Goal: Navigation & Orientation: Find specific page/section

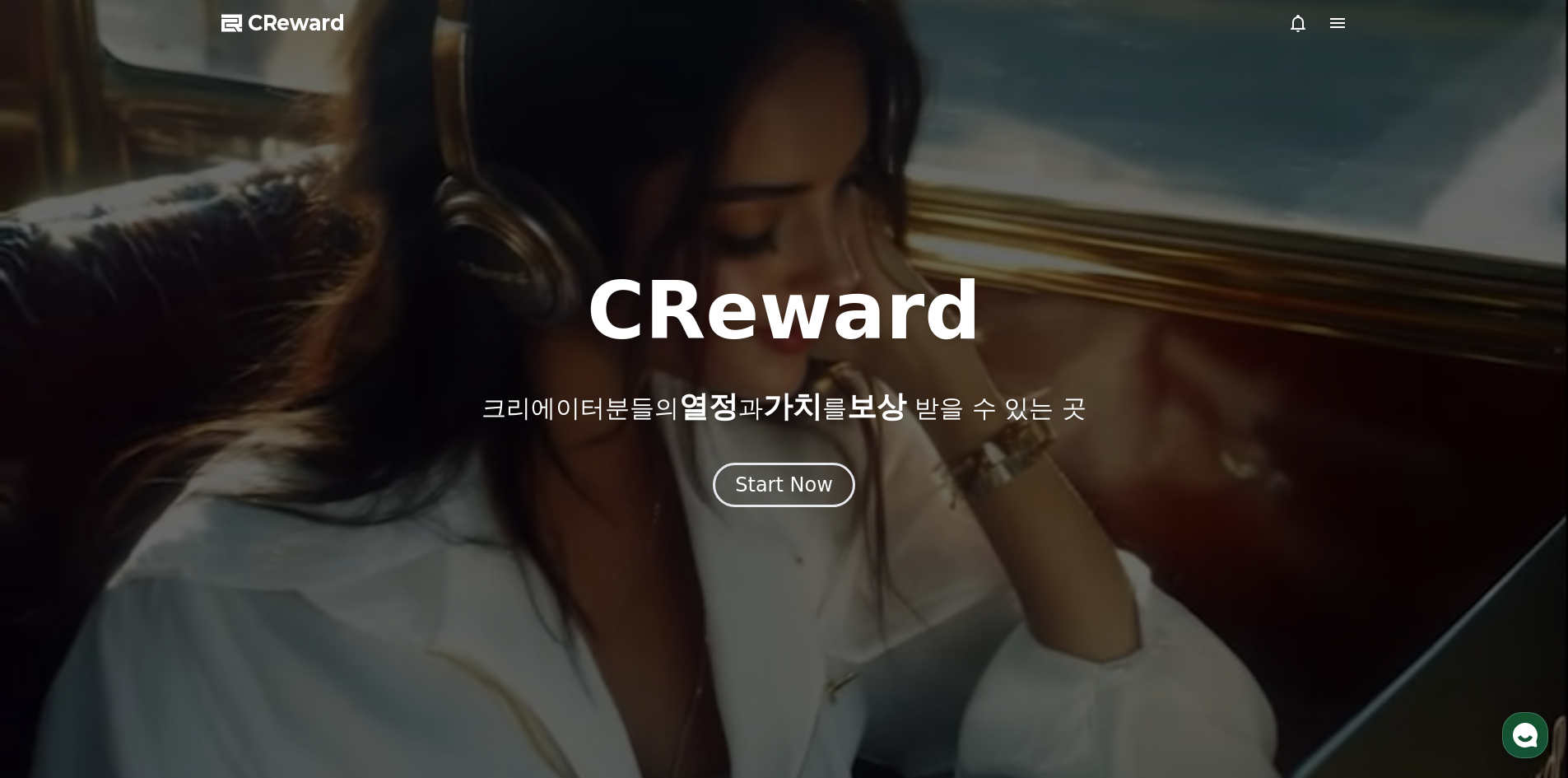
click at [1338, 30] on icon at bounding box center [1338, 23] width 20 height 20
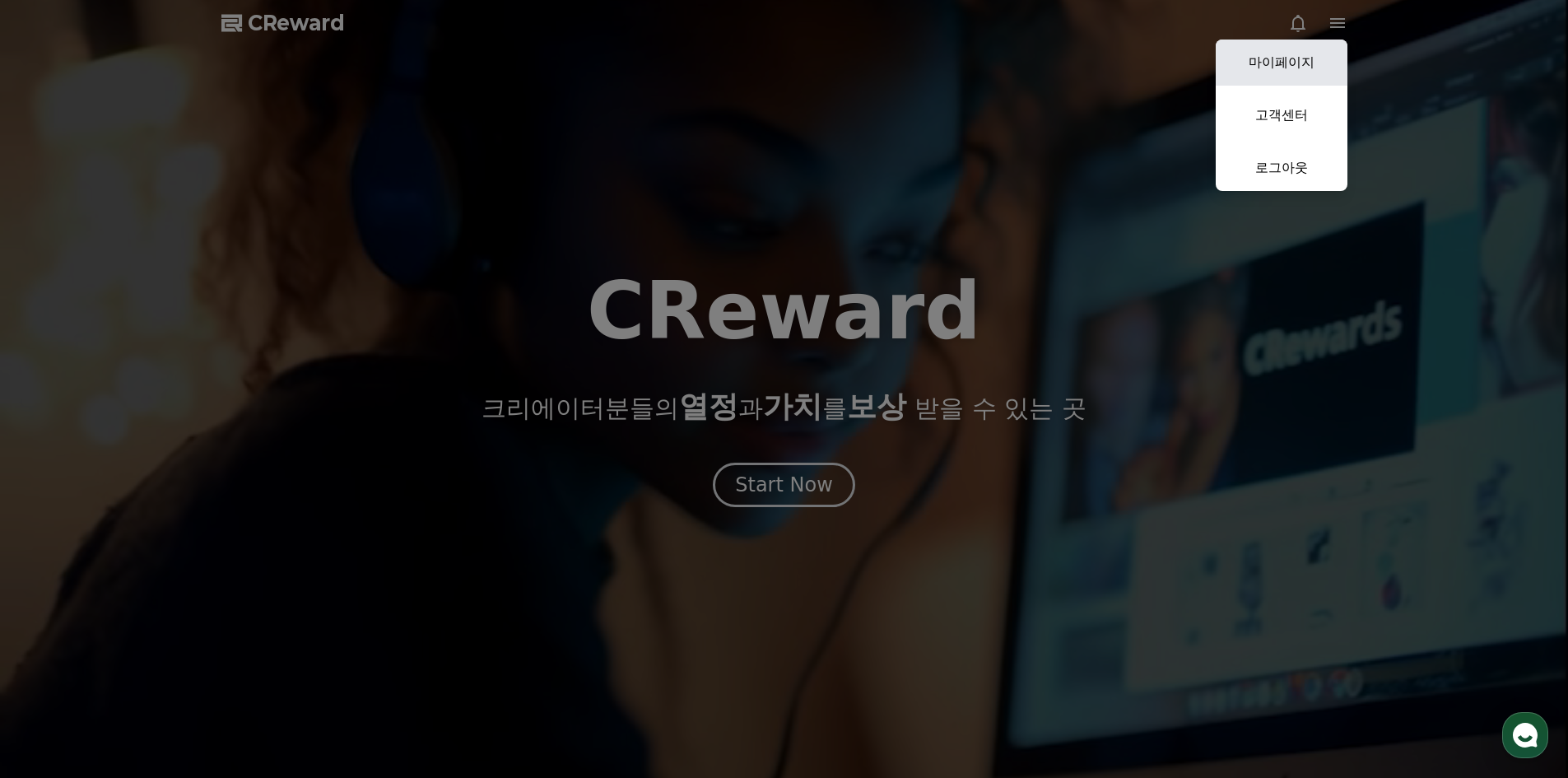
click at [1309, 51] on link "마이페이지" at bounding box center [1282, 63] width 132 height 46
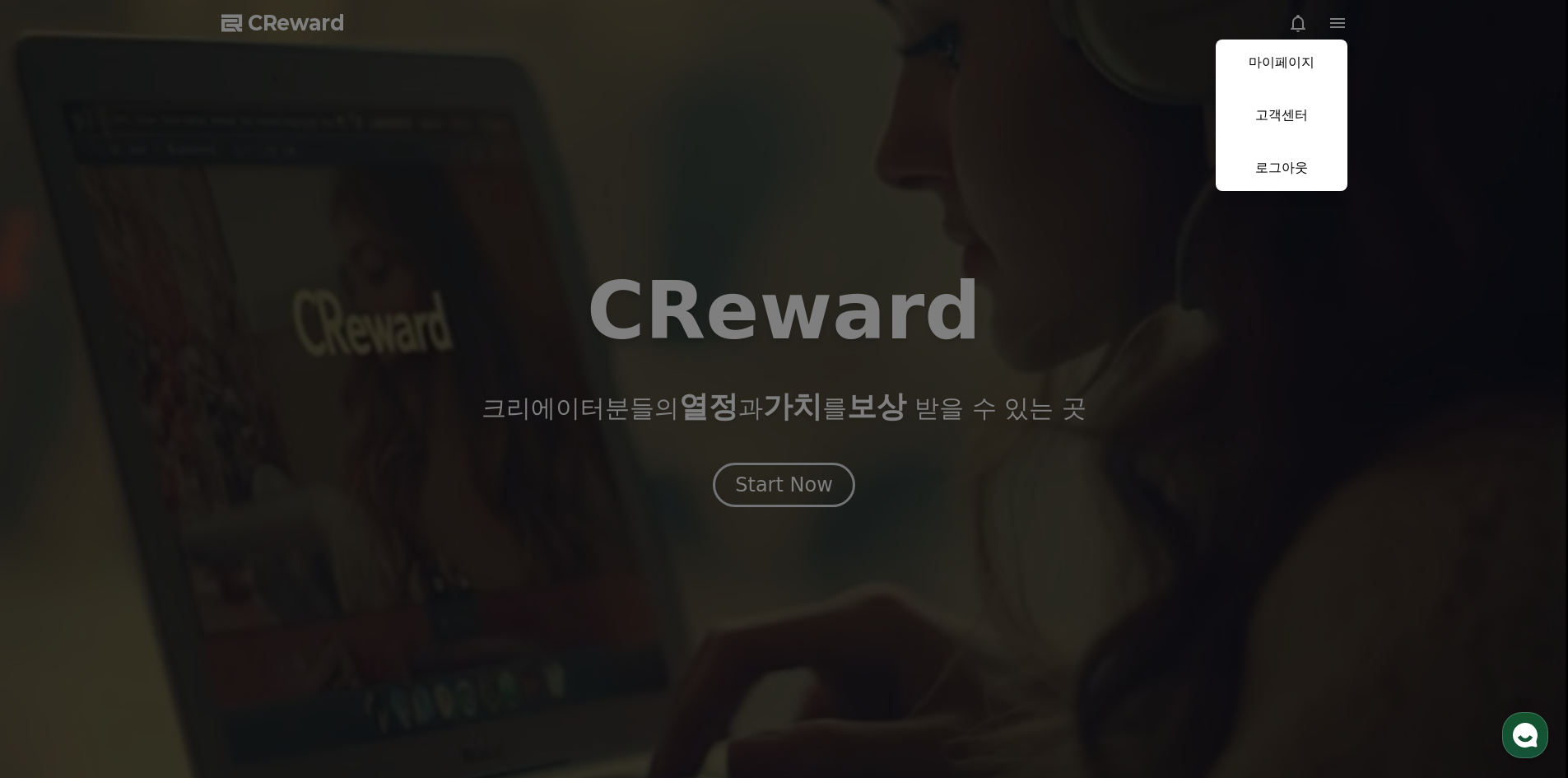
select select "**********"
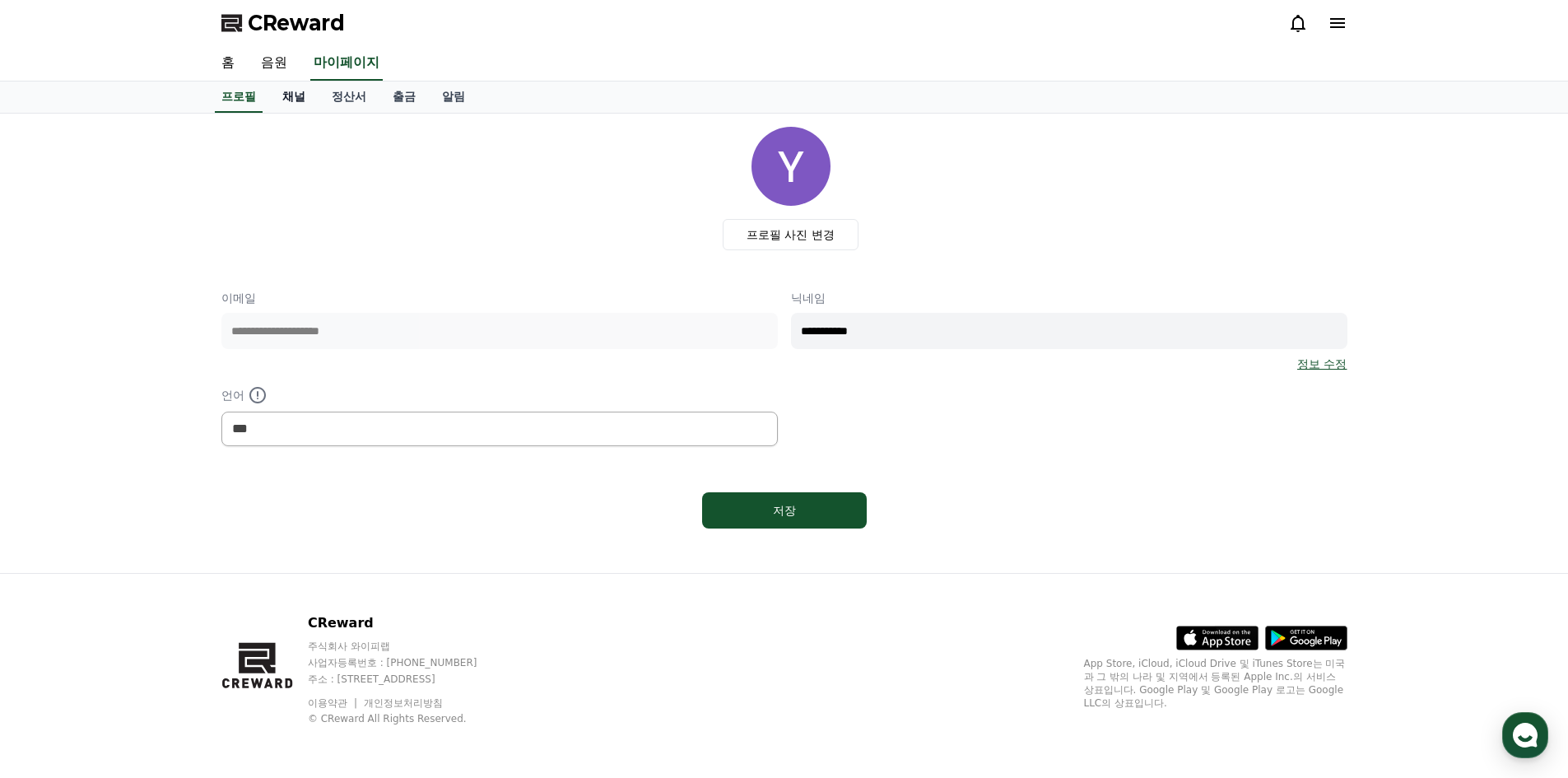
click at [305, 104] on link "채널" at bounding box center [293, 97] width 49 height 31
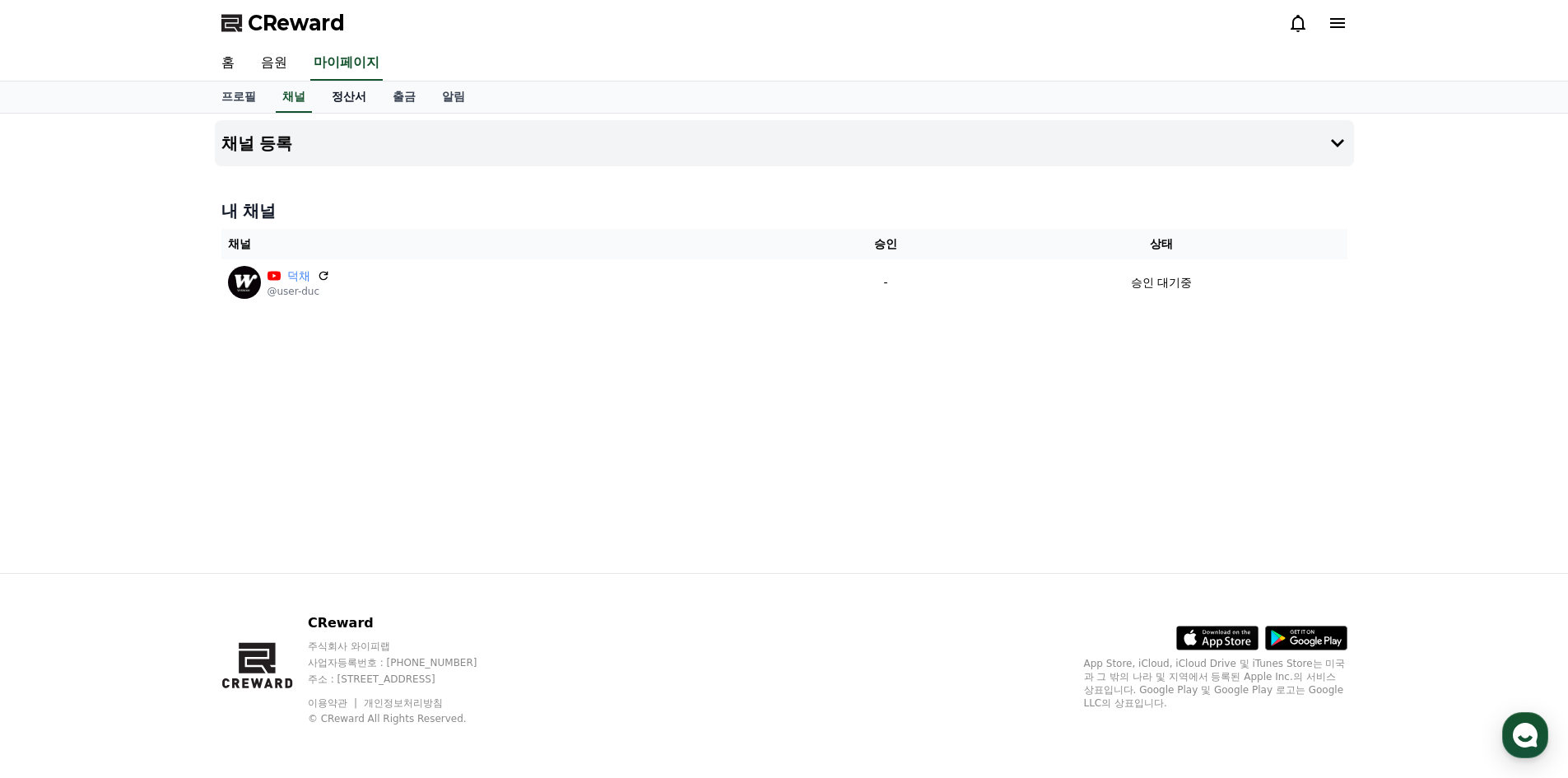
click at [337, 104] on link "정산서" at bounding box center [349, 97] width 61 height 31
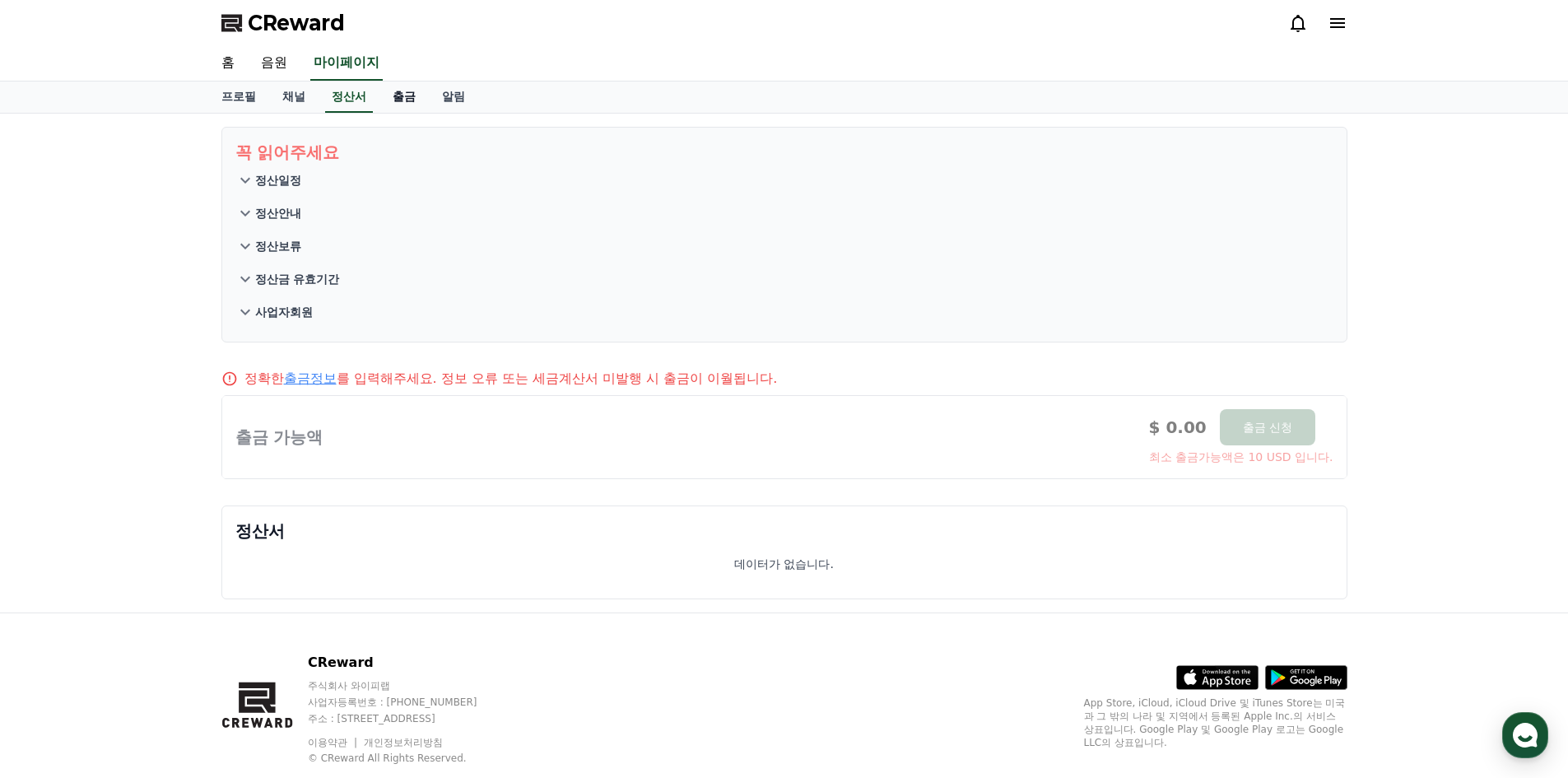
click at [384, 104] on link "출금" at bounding box center [404, 97] width 49 height 31
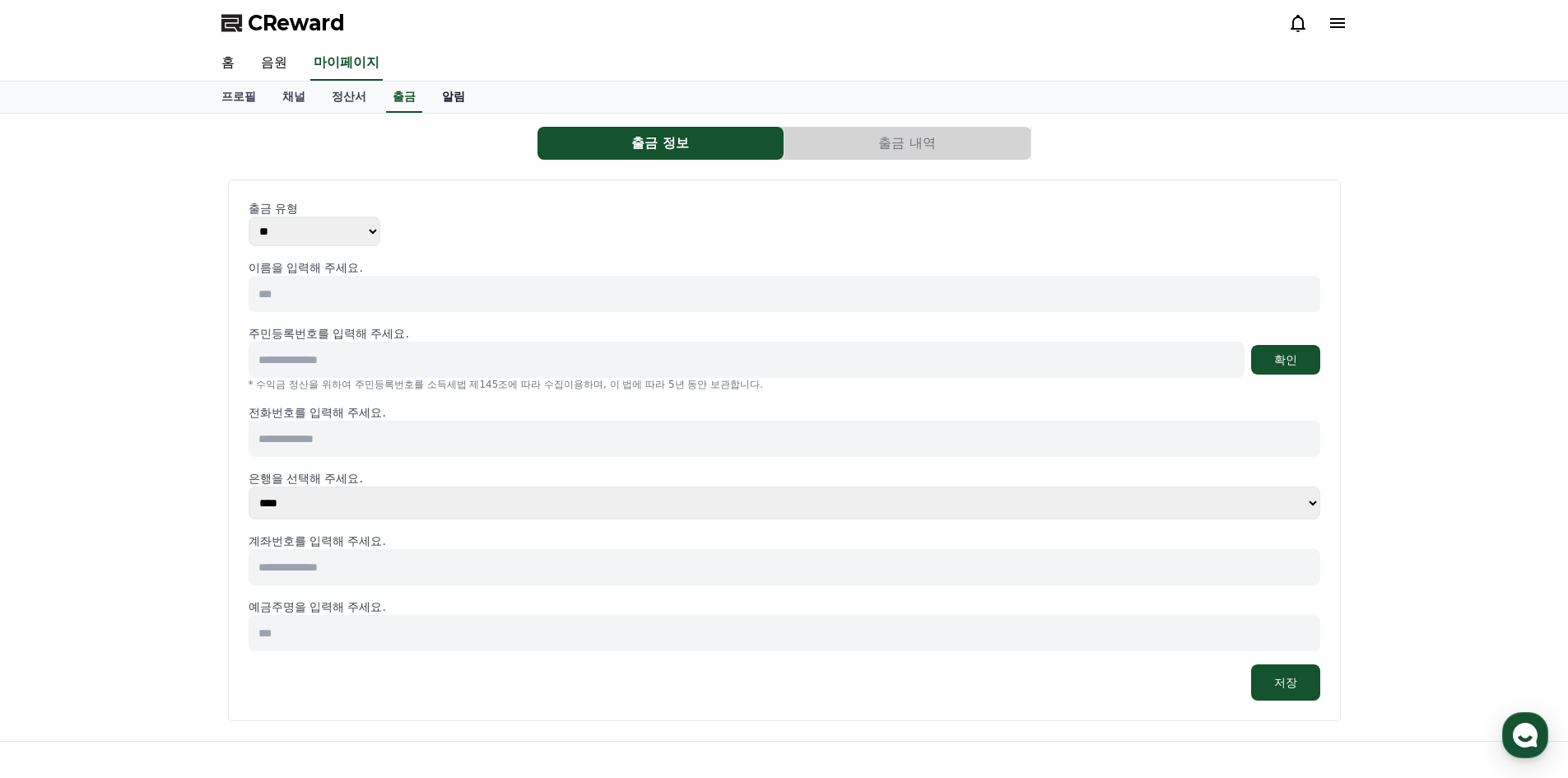
click at [450, 99] on link "알림" at bounding box center [453, 97] width 49 height 31
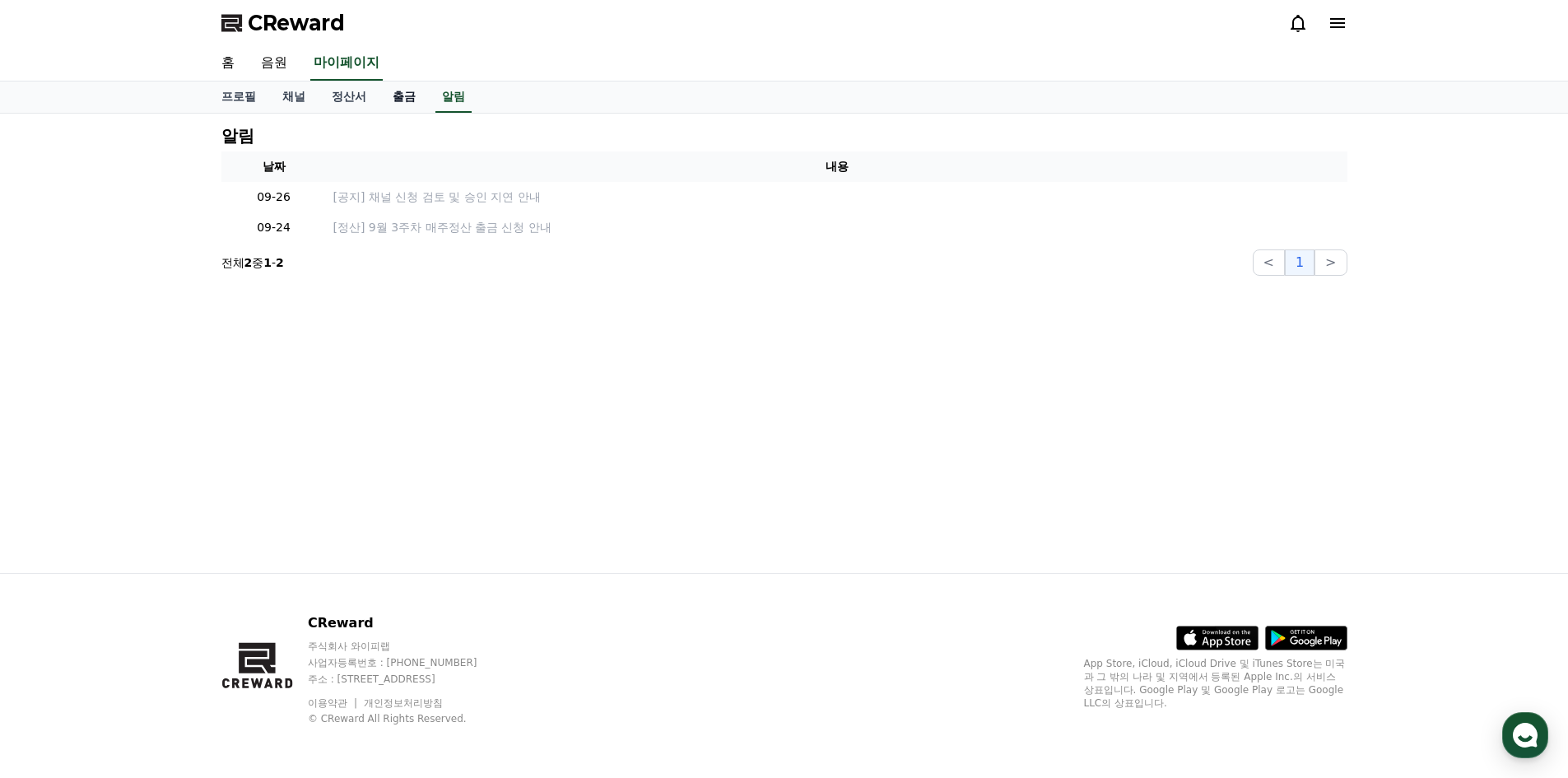
click at [415, 99] on link "출금" at bounding box center [404, 97] width 49 height 31
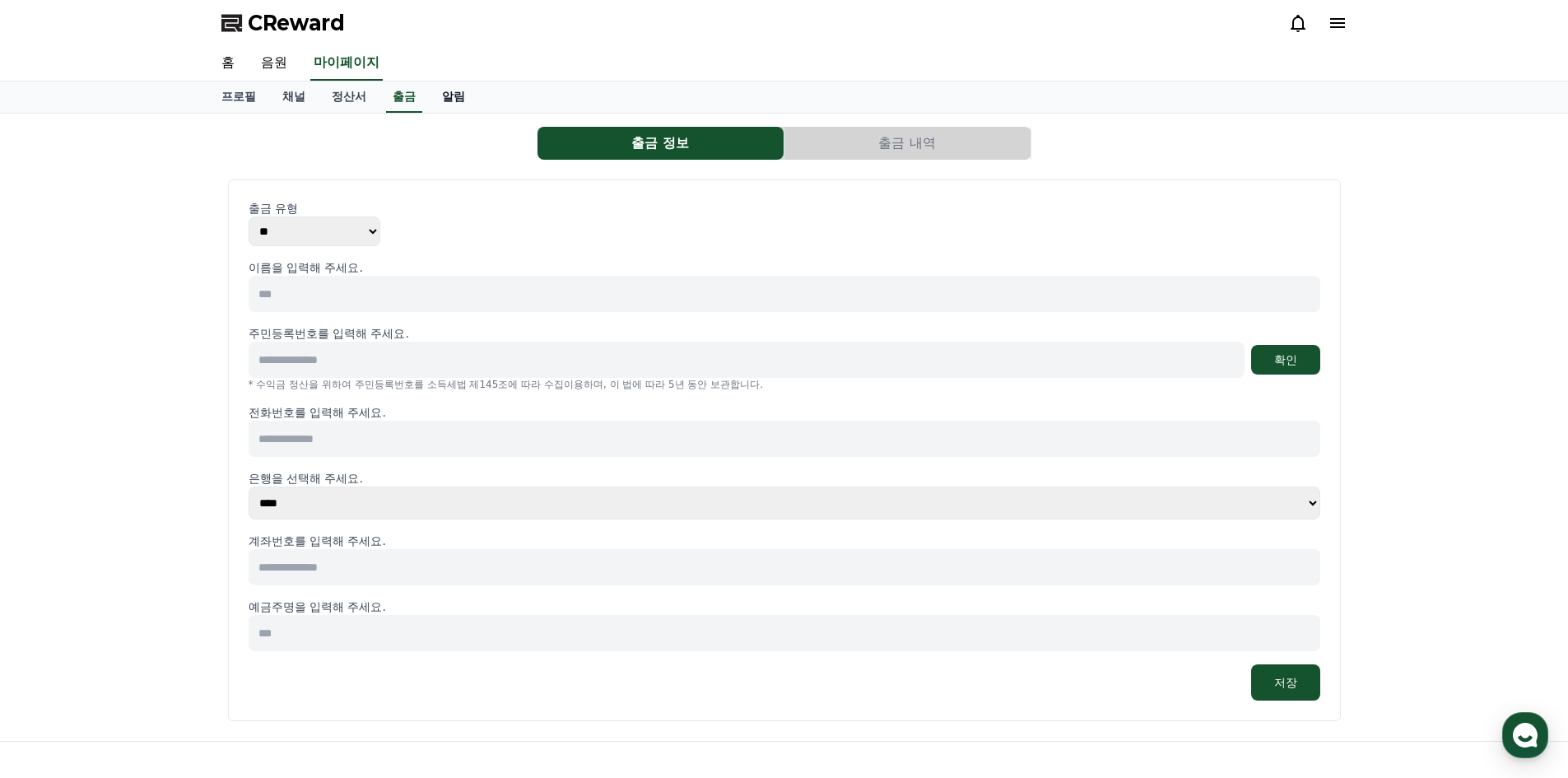
click at [454, 100] on link "알림" at bounding box center [453, 97] width 49 height 31
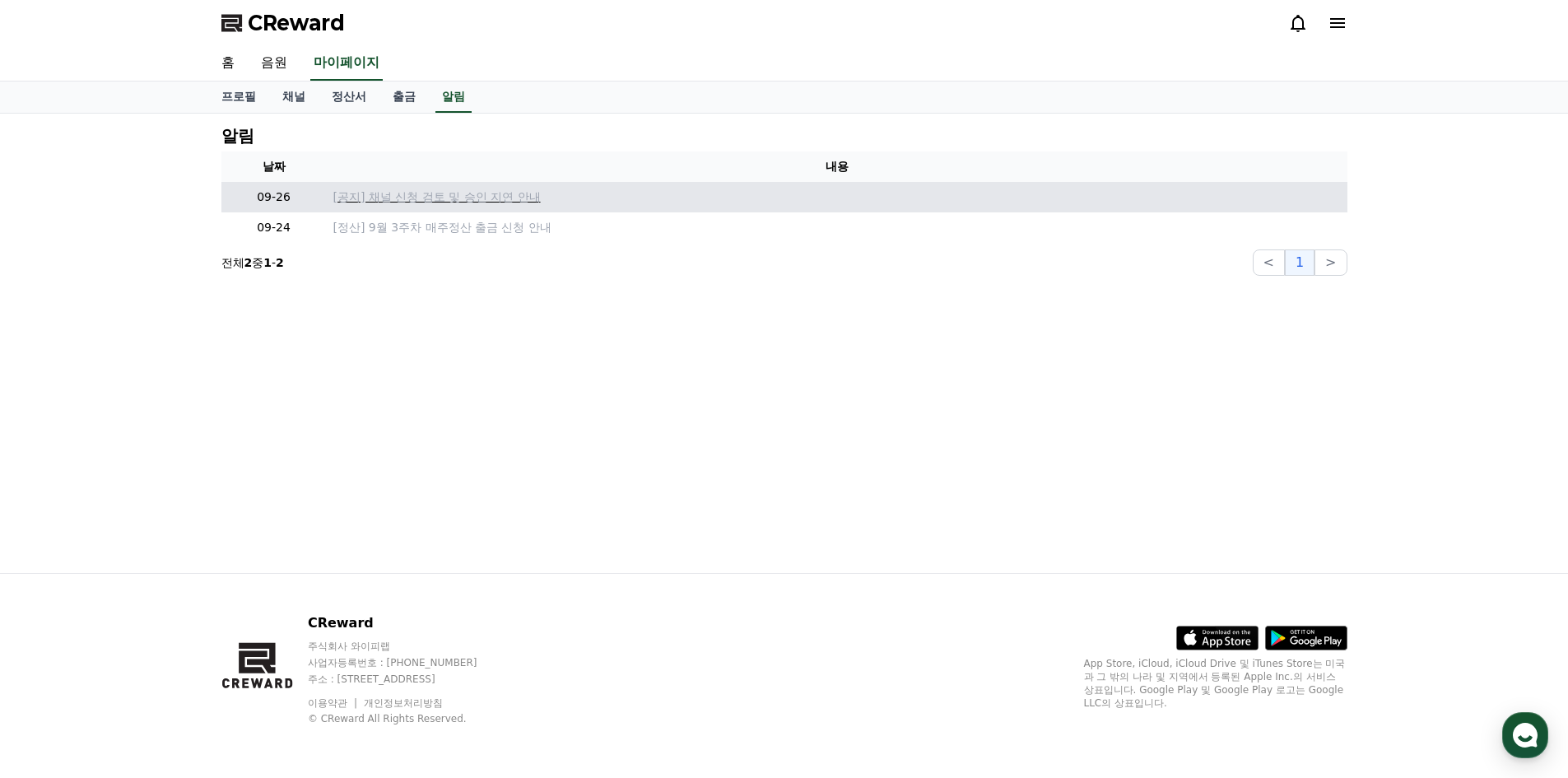
click at [483, 197] on p "[공지] 채널 신청 검토 및 승인 지연 안내" at bounding box center [837, 198] width 1008 height 17
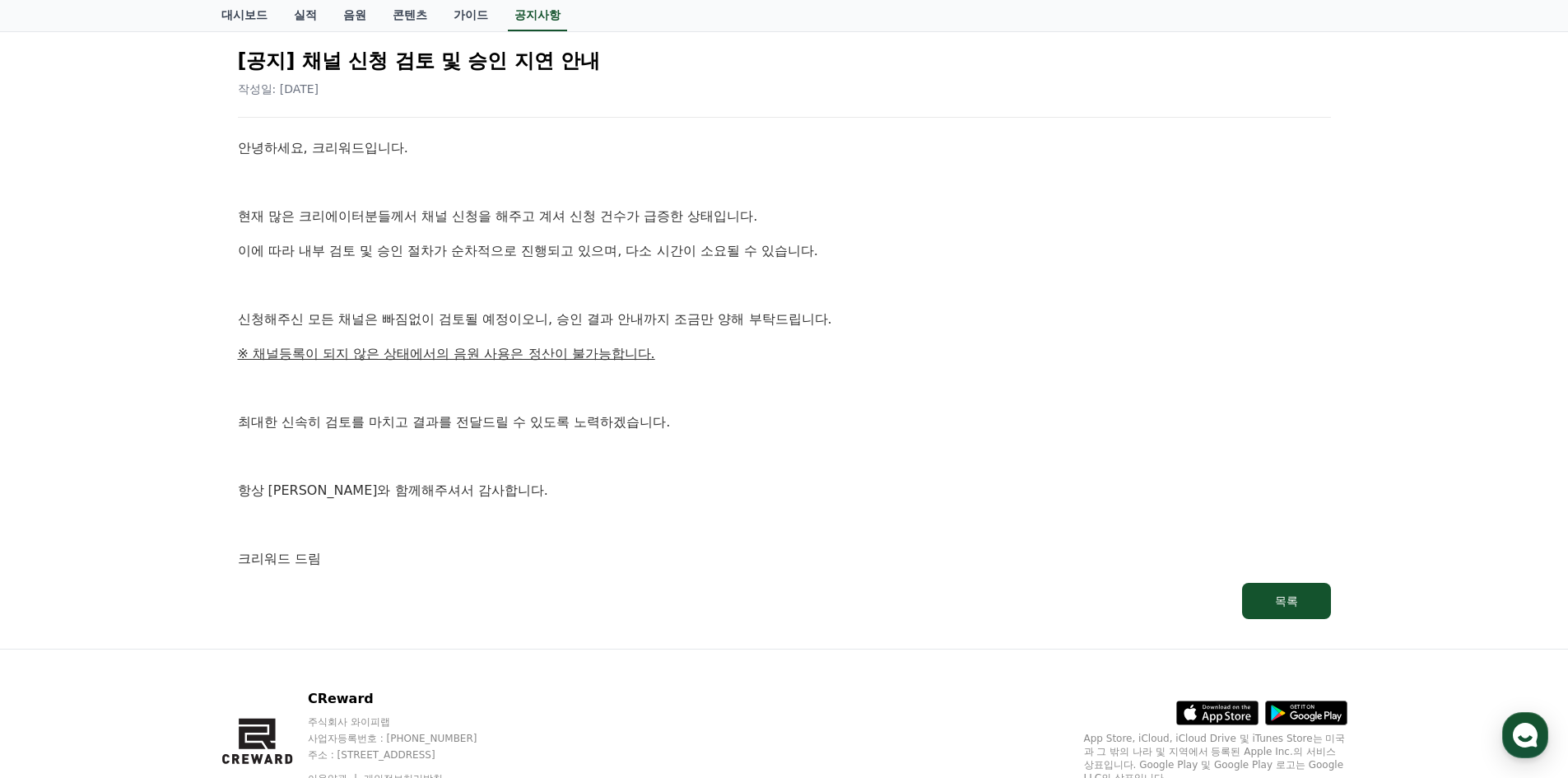
scroll to position [257, 0]
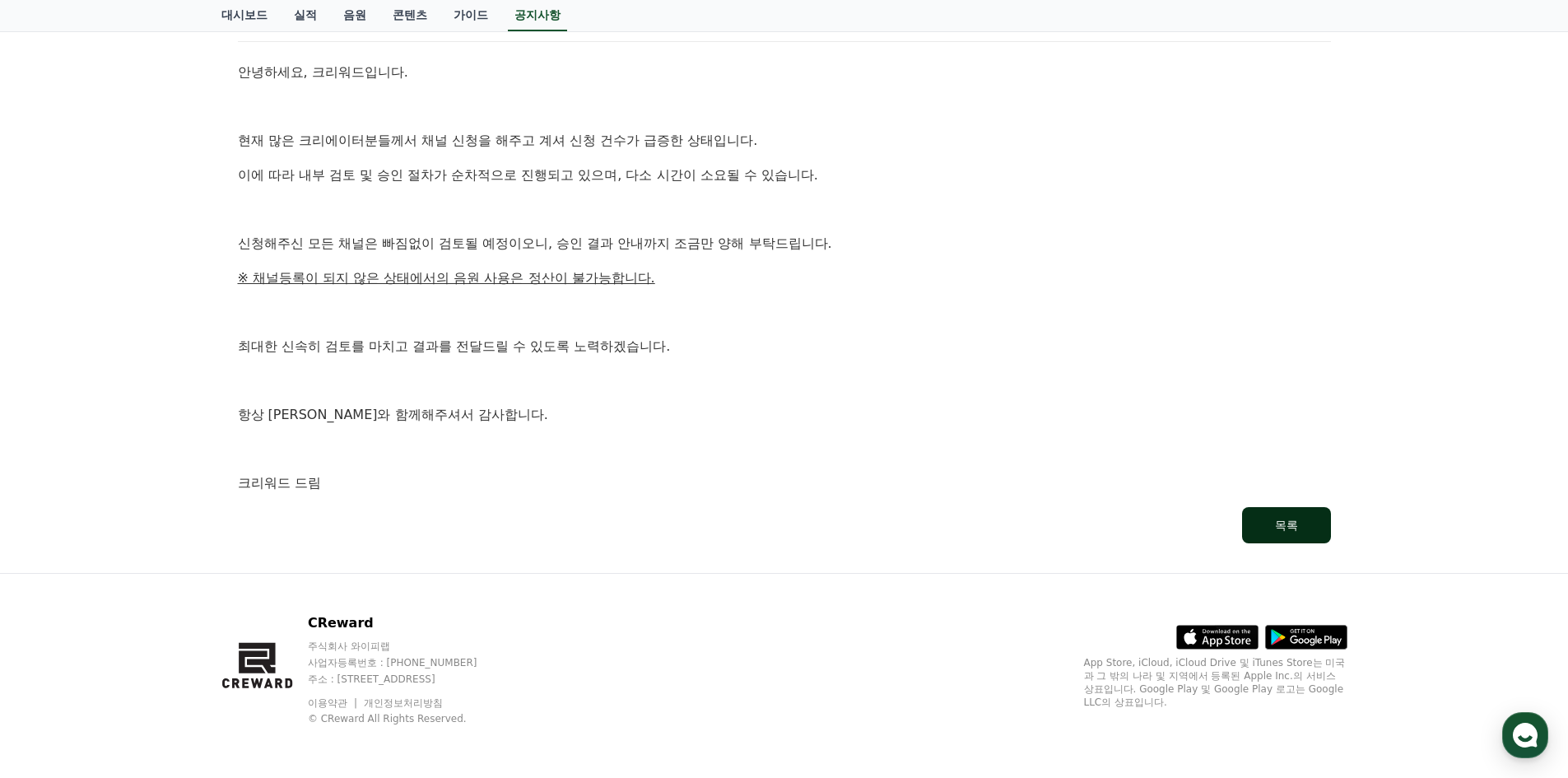
click at [1313, 528] on button "목록" at bounding box center [1287, 525] width 89 height 37
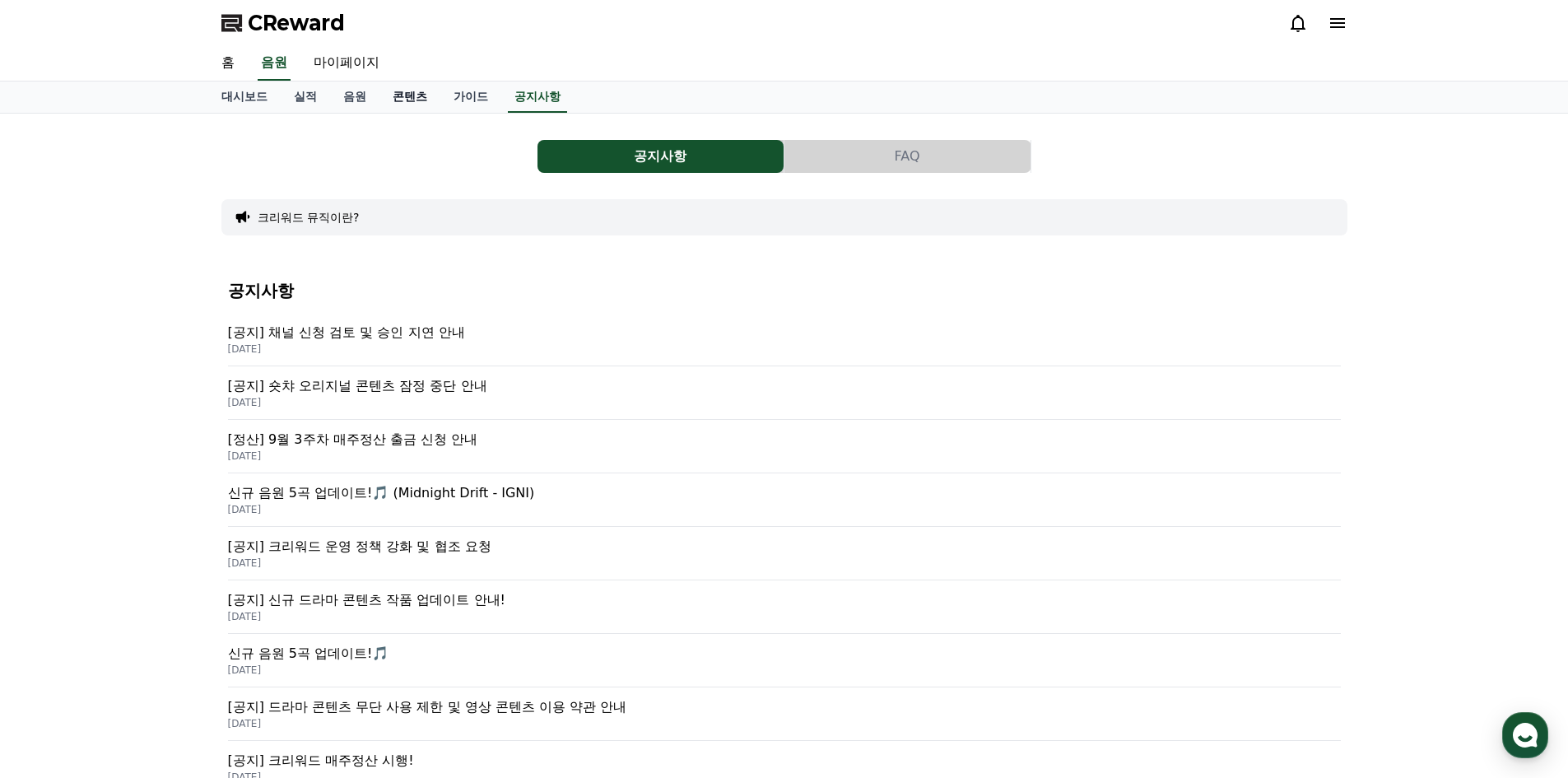
click at [397, 108] on link "콘텐츠" at bounding box center [410, 97] width 61 height 31
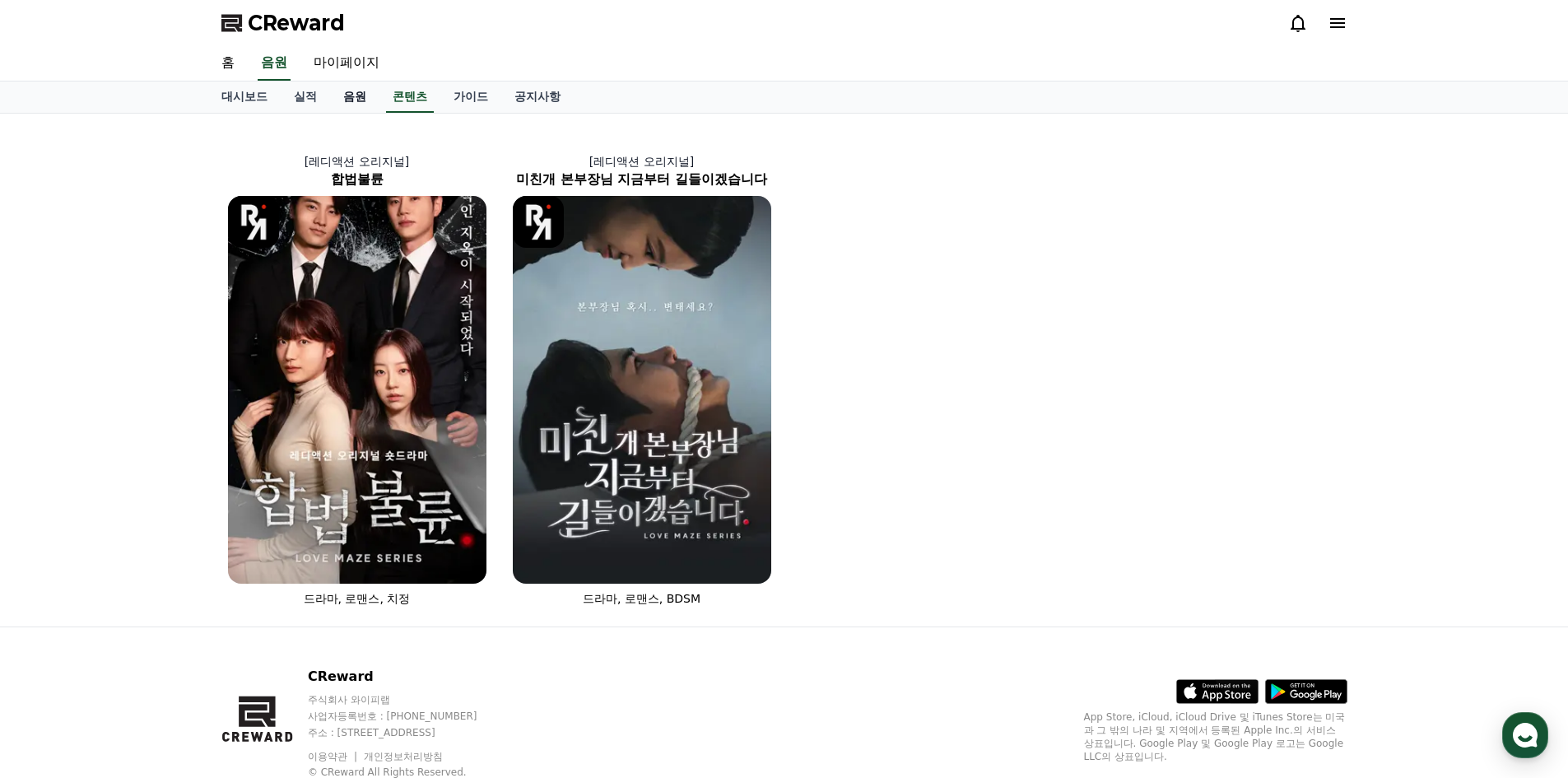
click at [351, 105] on link "음원" at bounding box center [355, 97] width 49 height 31
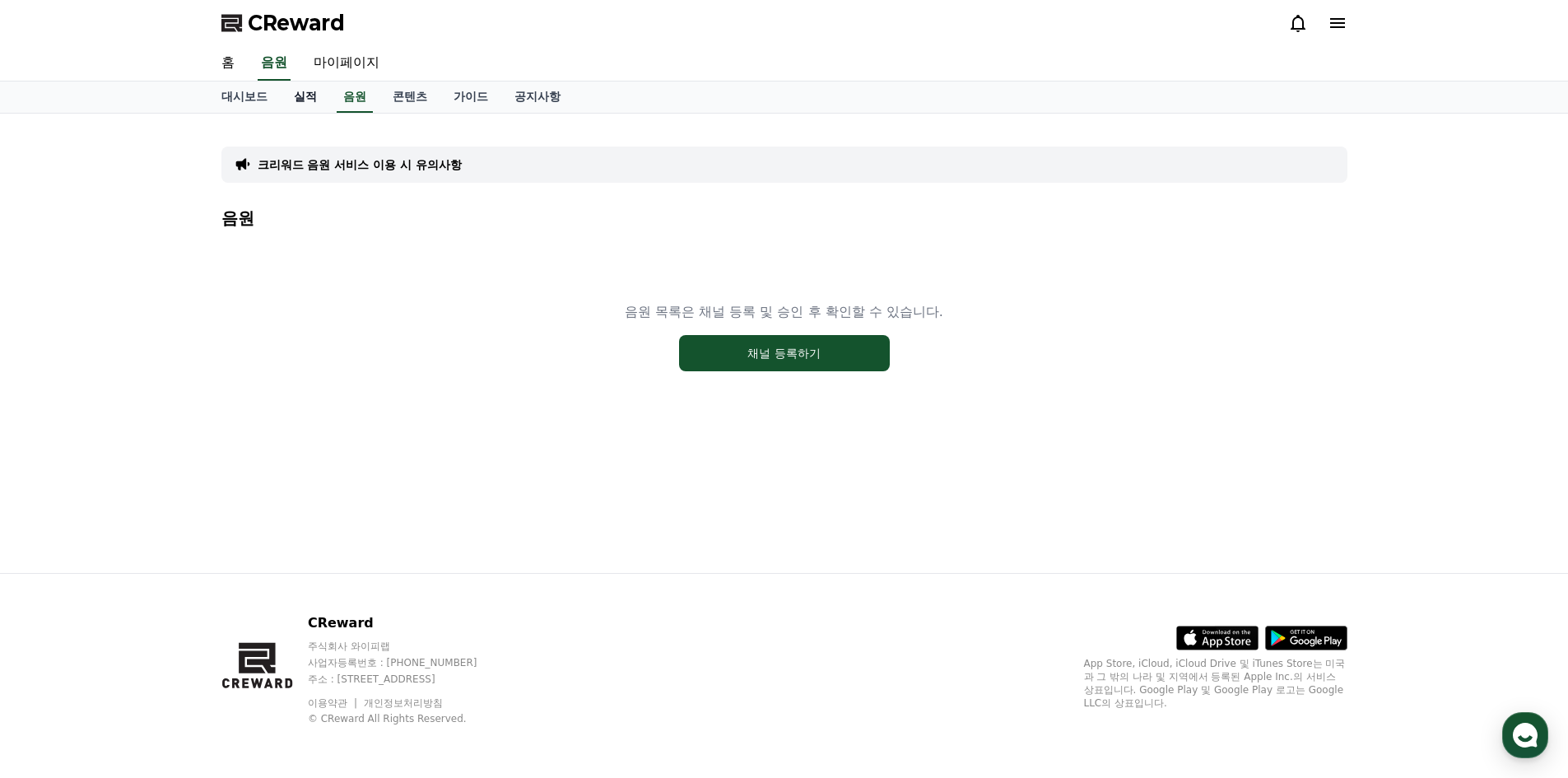
click at [289, 107] on link "실적" at bounding box center [305, 97] width 49 height 31
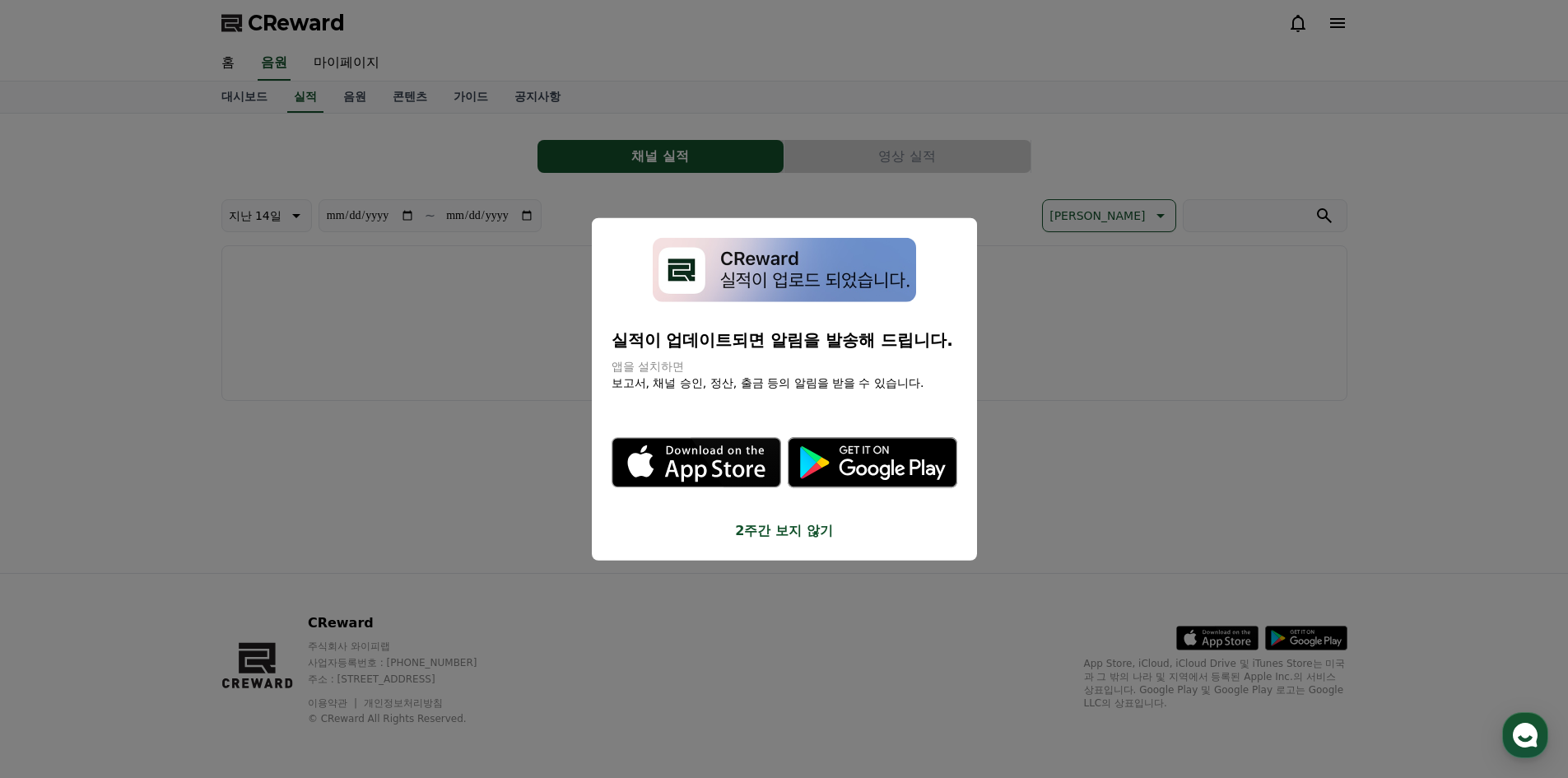
click at [367, 276] on button "close modal" at bounding box center [784, 389] width 1568 height 778
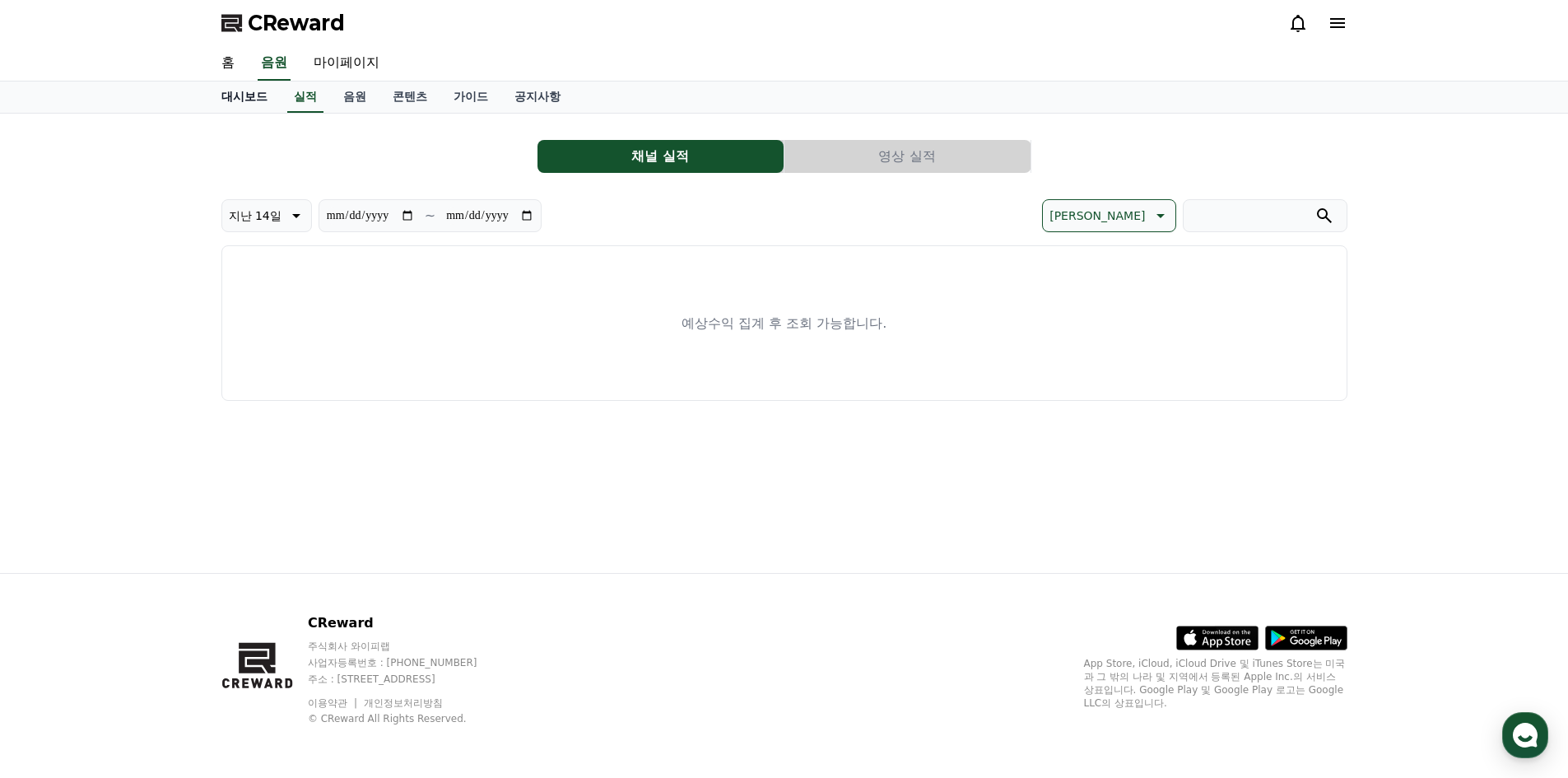
click at [231, 110] on link "대시보드" at bounding box center [244, 97] width 72 height 31
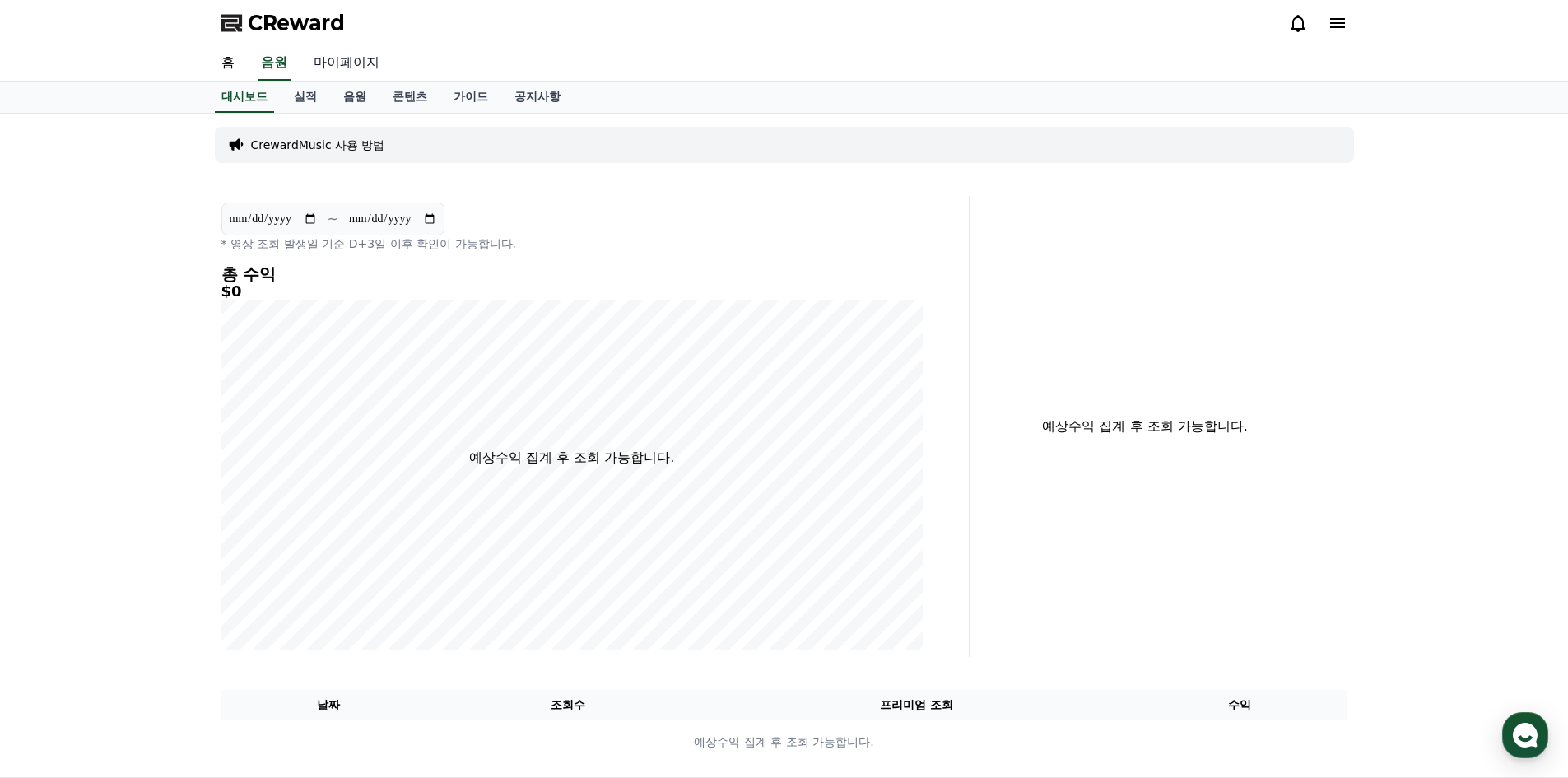
click at [332, 60] on link "마이페이지" at bounding box center [347, 64] width 93 height 35
select select "**********"
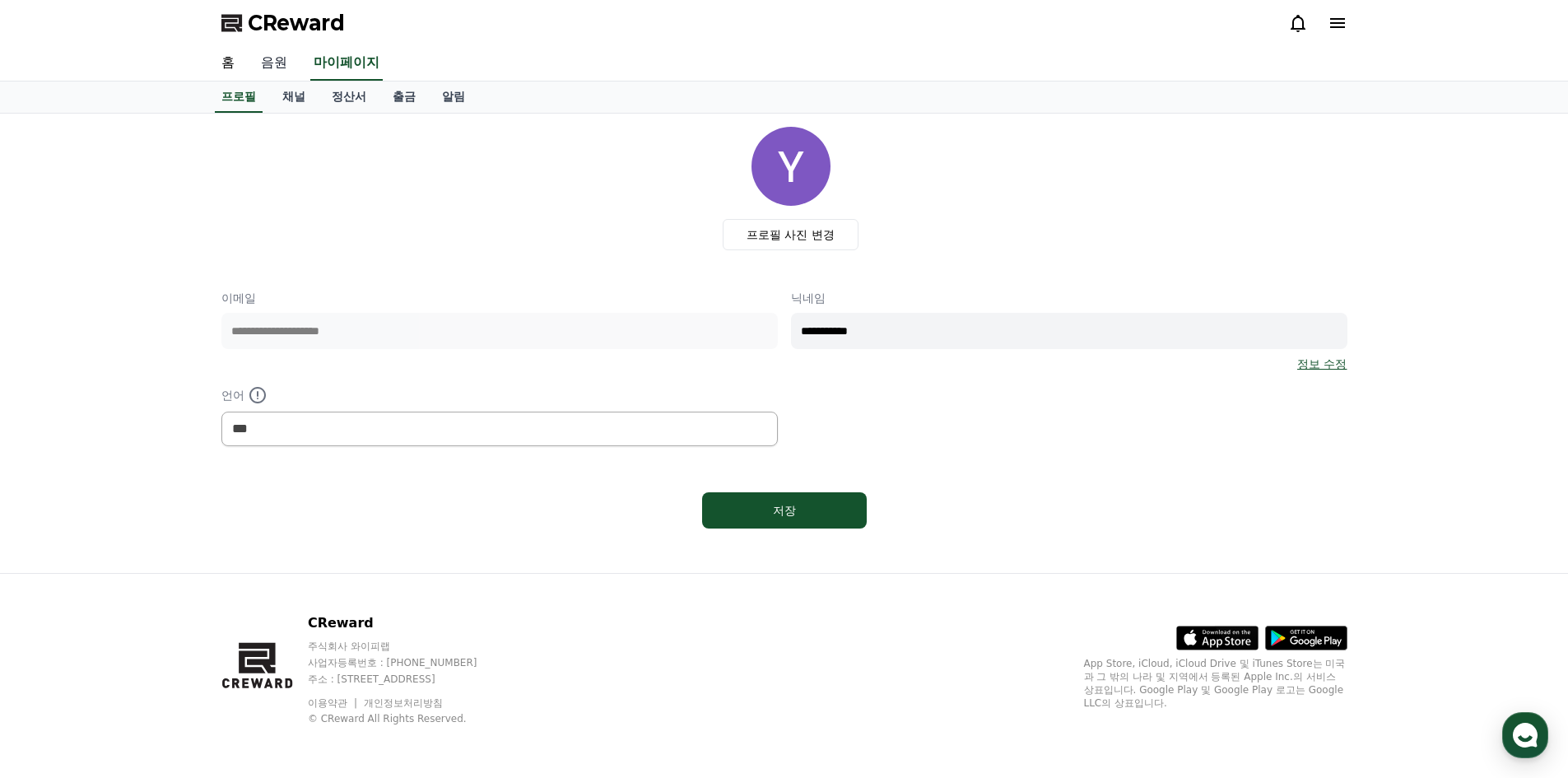
click at [268, 78] on link "음원" at bounding box center [274, 64] width 53 height 35
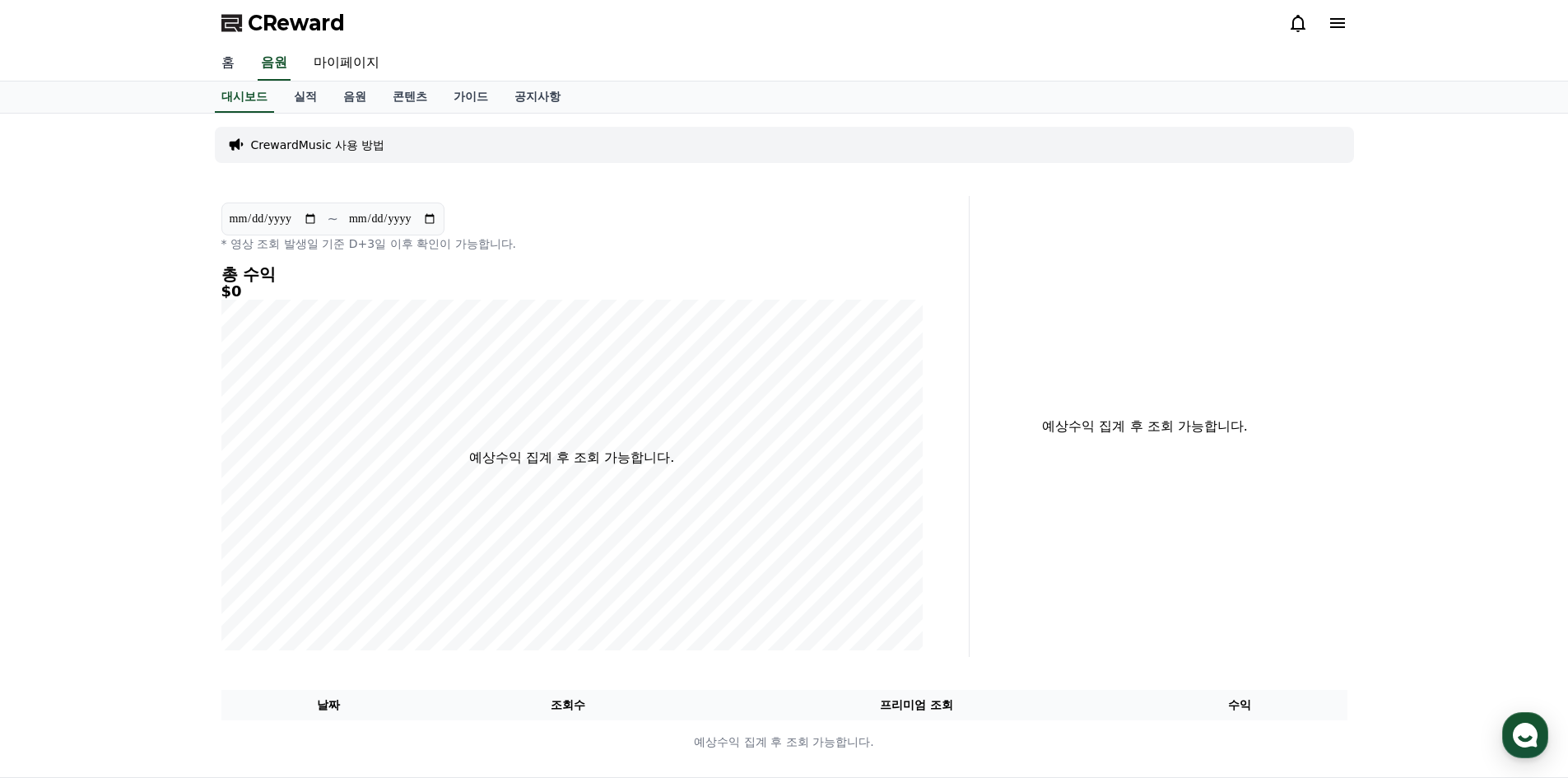
click at [235, 69] on link "홈" at bounding box center [227, 64] width 40 height 35
